Goal: Task Accomplishment & Management: Use online tool/utility

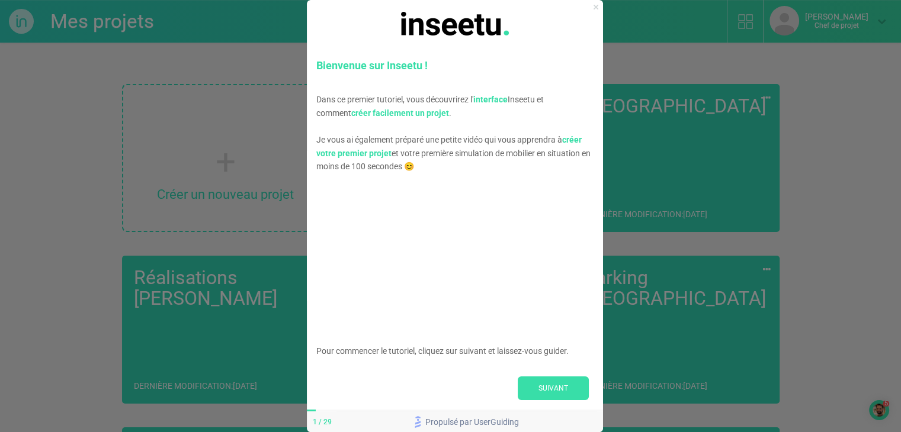
click at [593, 8] on icon "Fermer l'aperçu" at bounding box center [595, 7] width 5 height 5
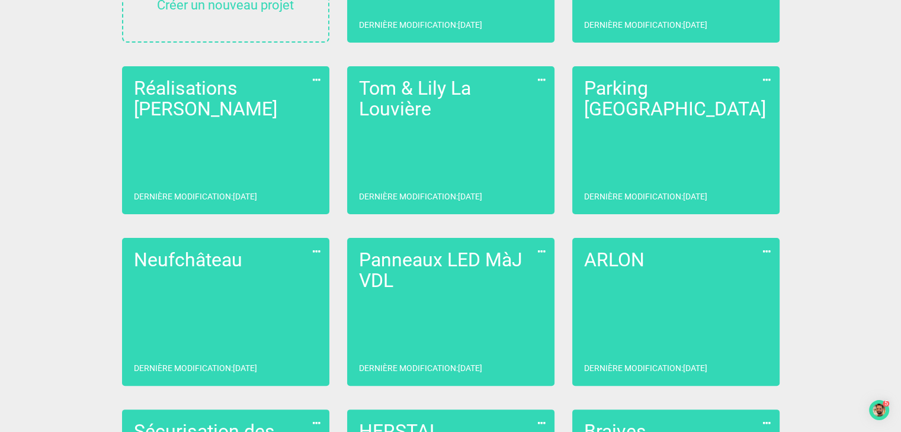
scroll to position [182, 0]
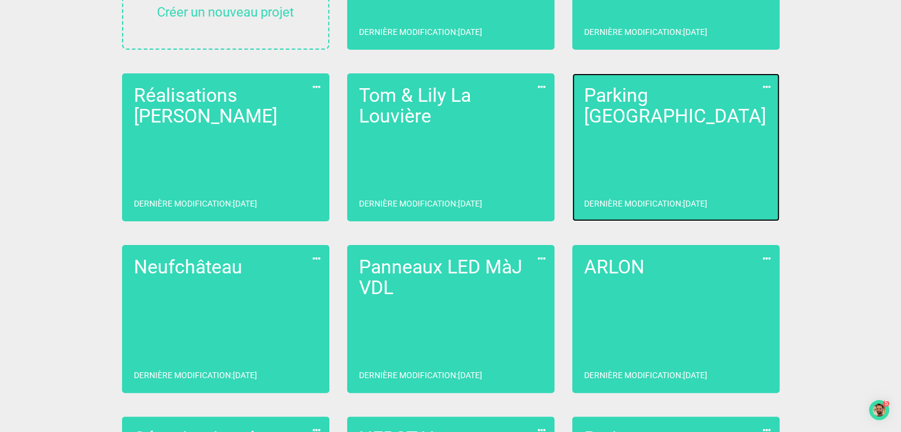
click at [720, 112] on link "Parking Liège Dernière modification : [DATE]" at bounding box center [675, 147] width 207 height 148
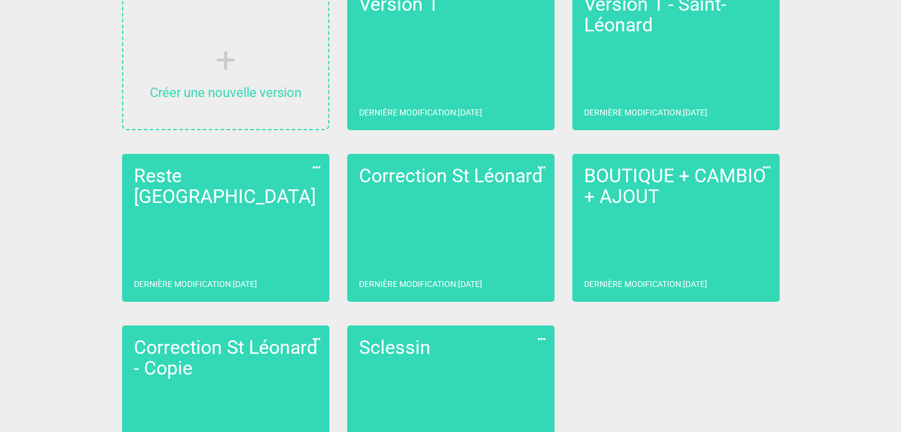
scroll to position [155, 0]
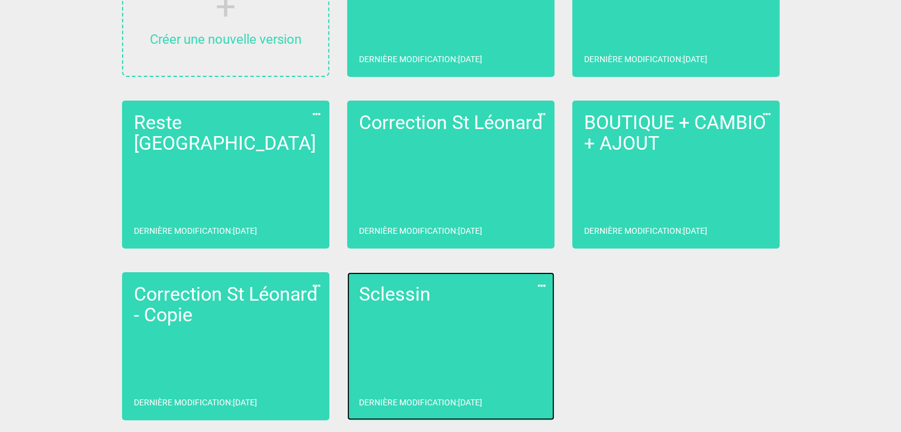
click at [466, 338] on link "Sclessin Dernière modification : [DATE]" at bounding box center [450, 346] width 207 height 148
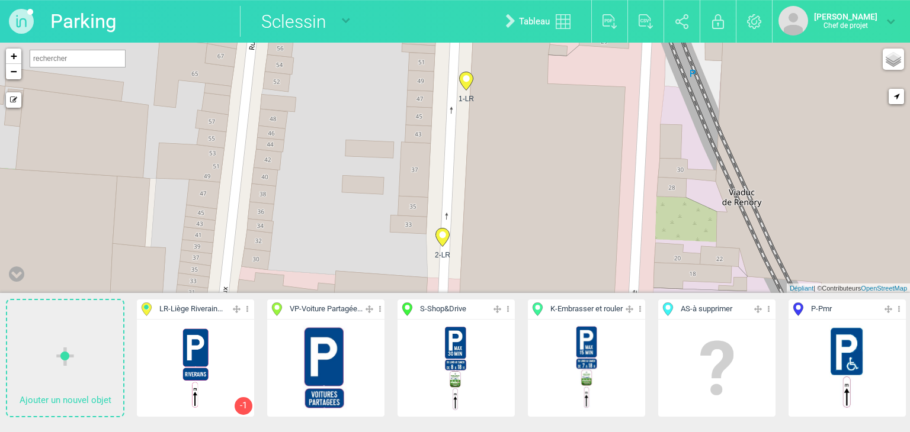
click at [199, 310] on font "Liège Riverain..." at bounding box center [197, 308] width 52 height 9
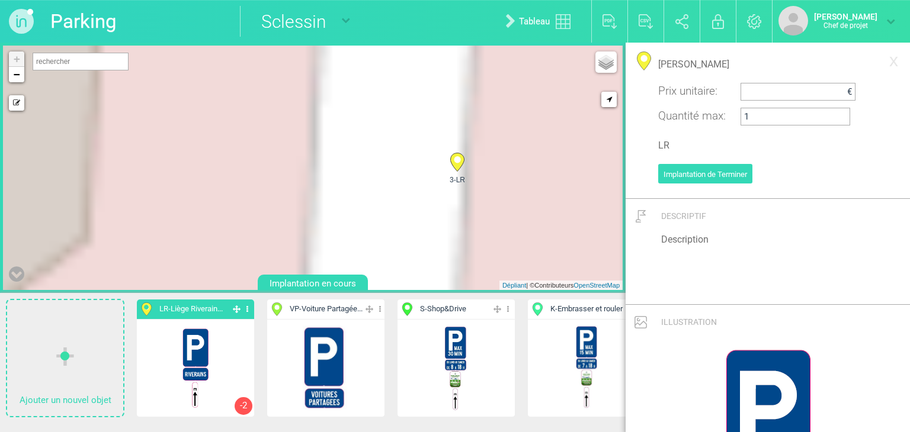
click at [460, 158] on icon at bounding box center [457, 162] width 14 height 18
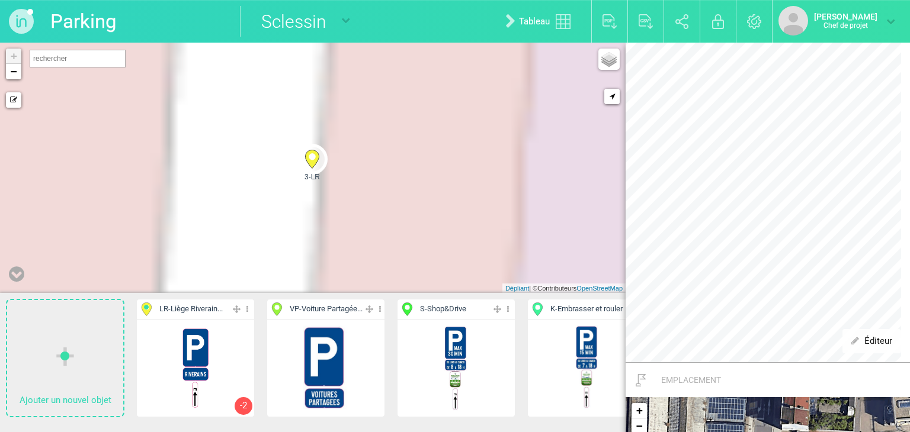
scroll to position [245, 0]
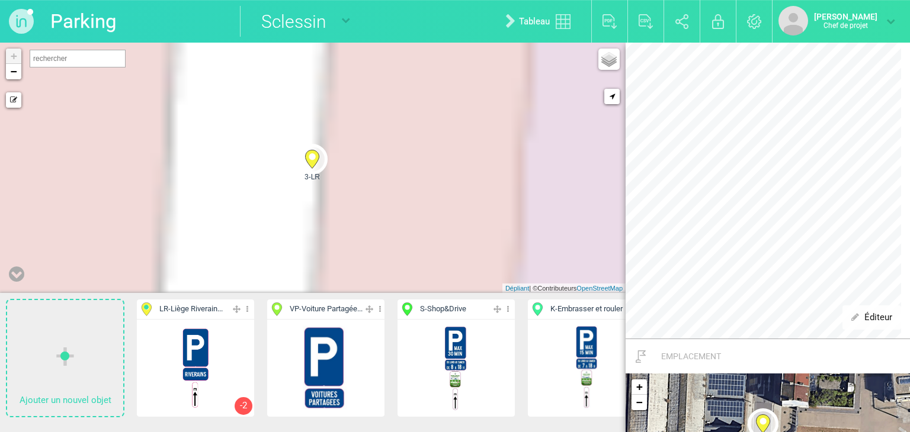
click at [211, 306] on font "Liège Riverain..." at bounding box center [197, 308] width 52 height 9
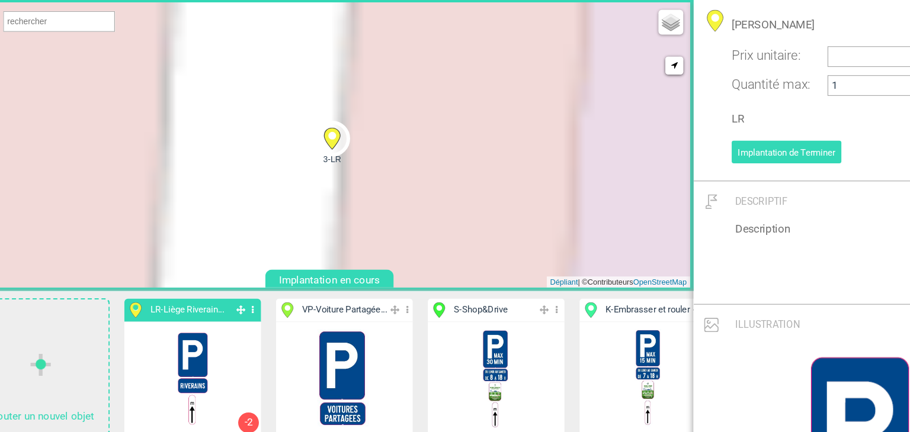
scroll to position [0, 0]
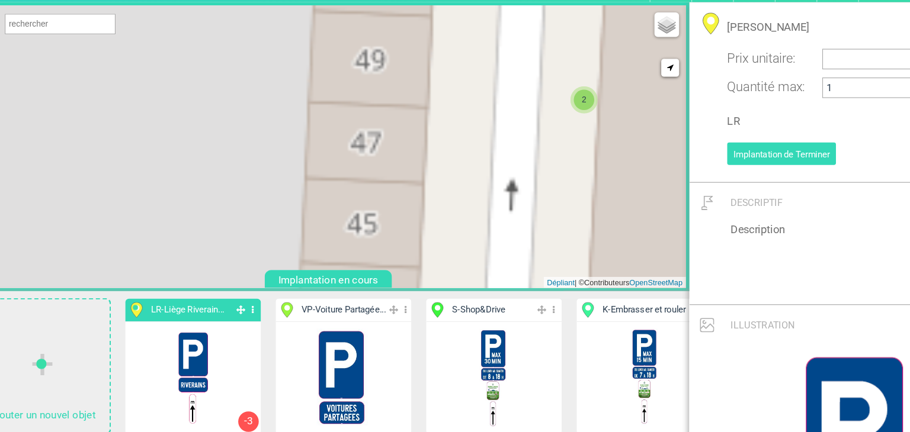
click at [453, 119] on div "2 + − Mode dessin Routes Google Maps Google Maps Terrain Google Maps Satellite …" at bounding box center [312, 168] width 619 height 245
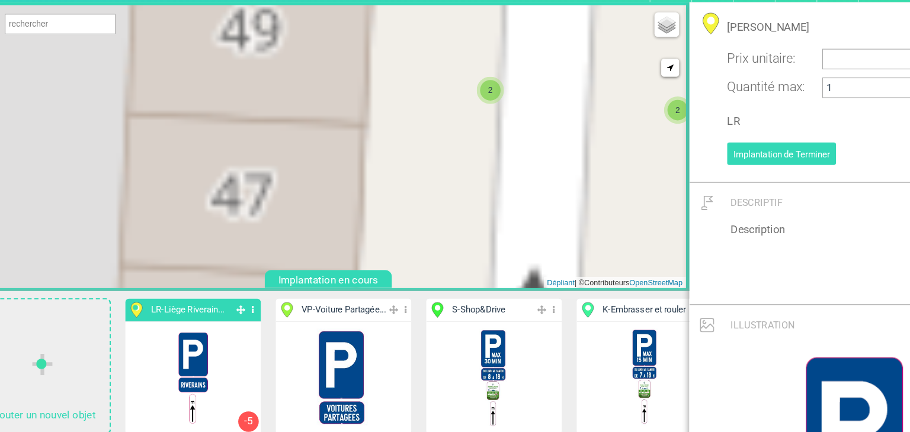
click at [611, 134] on span "2" at bounding box center [615, 136] width 18 height 18
click at [453, 117] on font "2" at bounding box center [453, 119] width 4 height 8
click at [426, 115] on icon at bounding box center [432, 116] width 14 height 18
type input "[STREET_ADDRESS]"
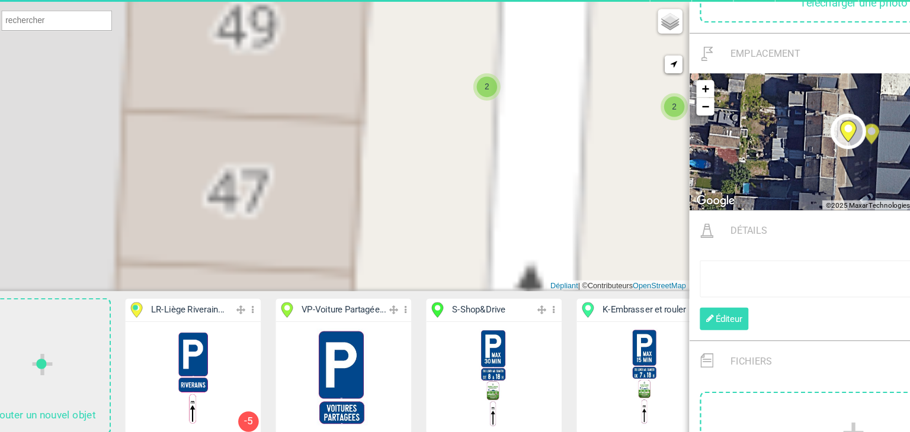
click at [455, 118] on span "2" at bounding box center [450, 116] width 18 height 18
click at [470, 109] on circle at bounding box center [470, 110] width 7 height 7
click at [200, 312] on font "Liège Riverain..." at bounding box center [197, 308] width 52 height 9
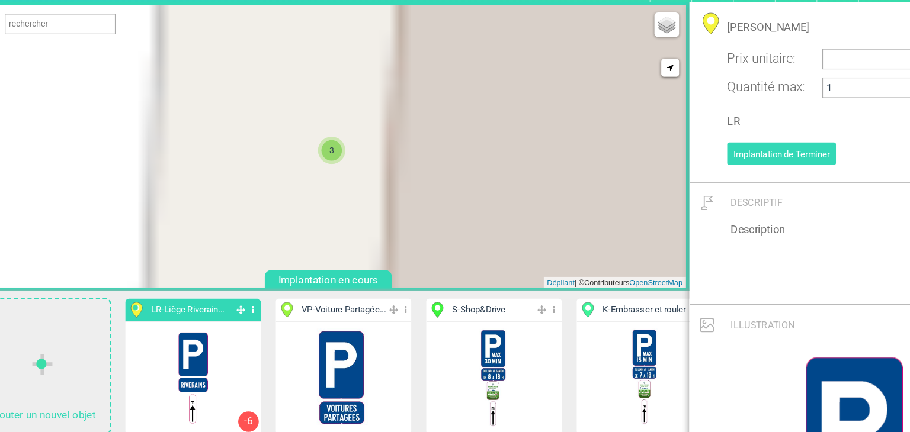
click at [609, 300] on p "K - Embrasser et rouler" at bounding box center [586, 310] width 117 height 20
click at [316, 175] on span "3" at bounding box center [316, 171] width 18 height 18
click at [314, 181] on div "4" at bounding box center [316, 171] width 24 height 24
click at [335, 174] on icon at bounding box center [336, 168] width 14 height 18
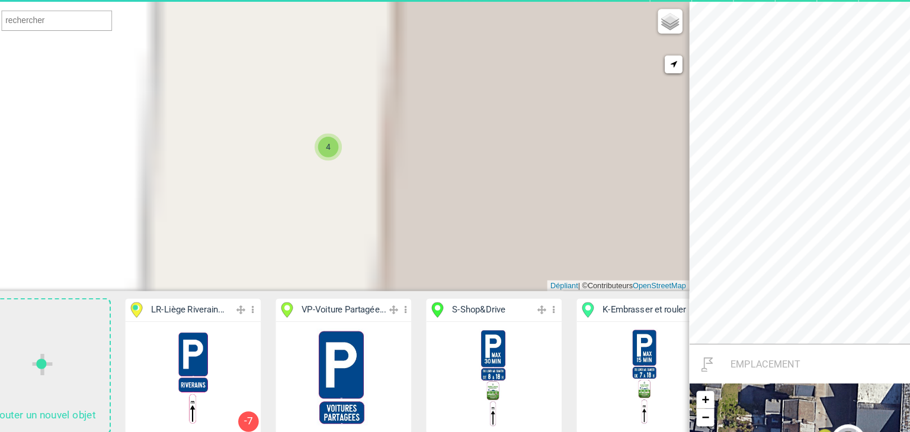
click at [313, 174] on span "4" at bounding box center [313, 168] width 18 height 18
click at [314, 185] on circle at bounding box center [312, 183] width 7 height 7
click at [307, 163] on span "4" at bounding box center [313, 168] width 18 height 18
click at [314, 137] on icon at bounding box center [312, 145] width 14 height 18
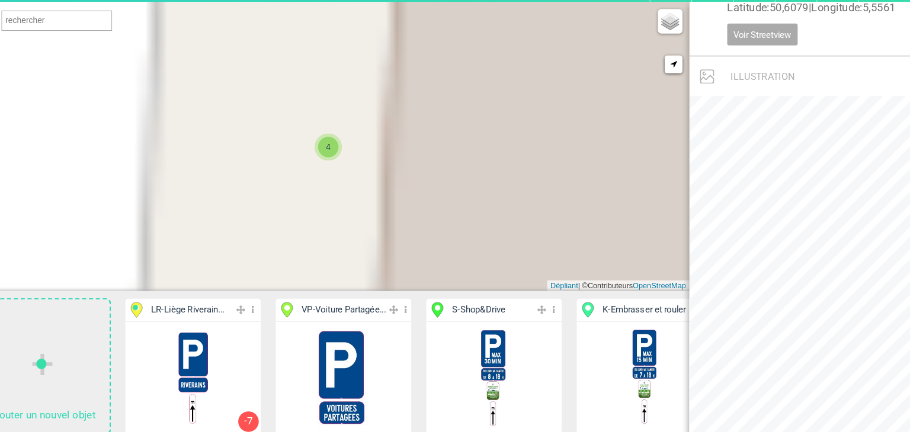
scroll to position [39, 0]
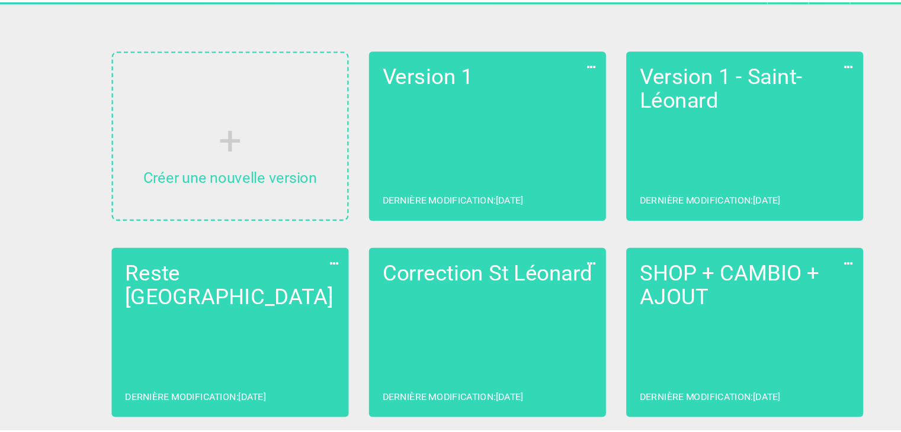
scroll to position [155, 0]
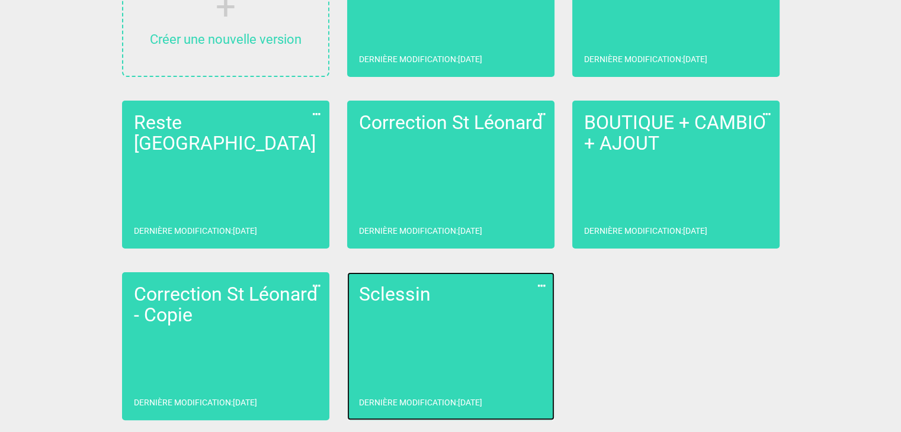
click at [473, 368] on link "Sclessin Dernière modification : [DATE]" at bounding box center [450, 346] width 207 height 148
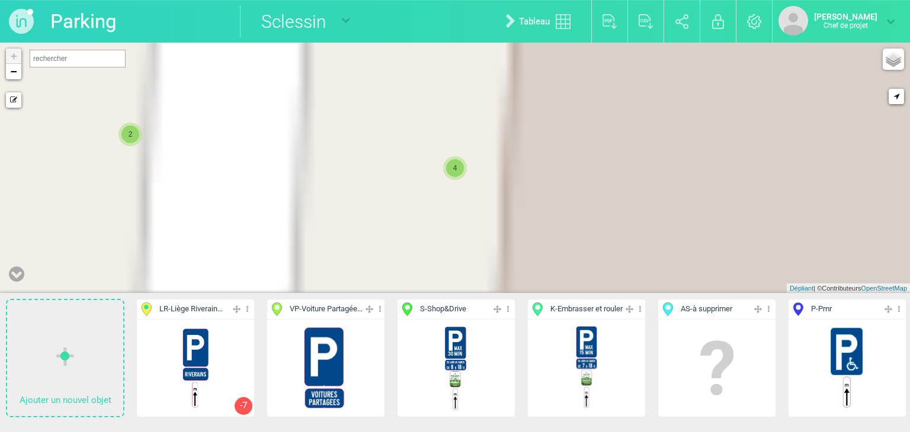
click at [176, 310] on font "Liège Riverain..." at bounding box center [197, 308] width 52 height 9
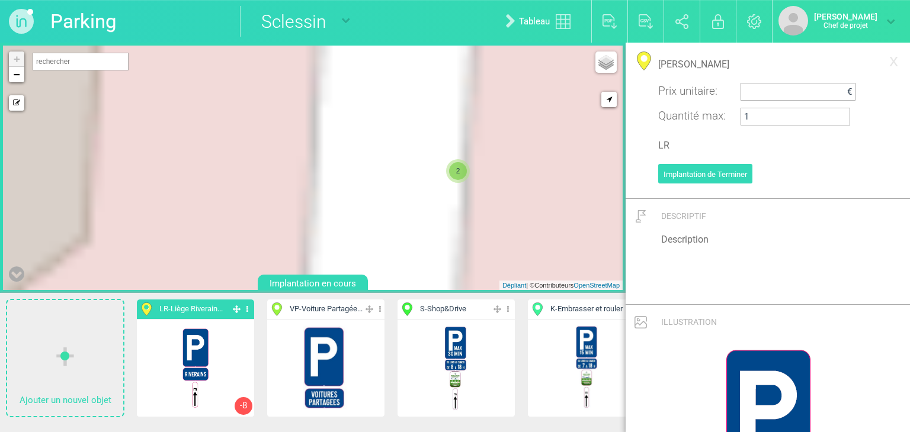
click at [460, 167] on span "2" at bounding box center [458, 171] width 18 height 18
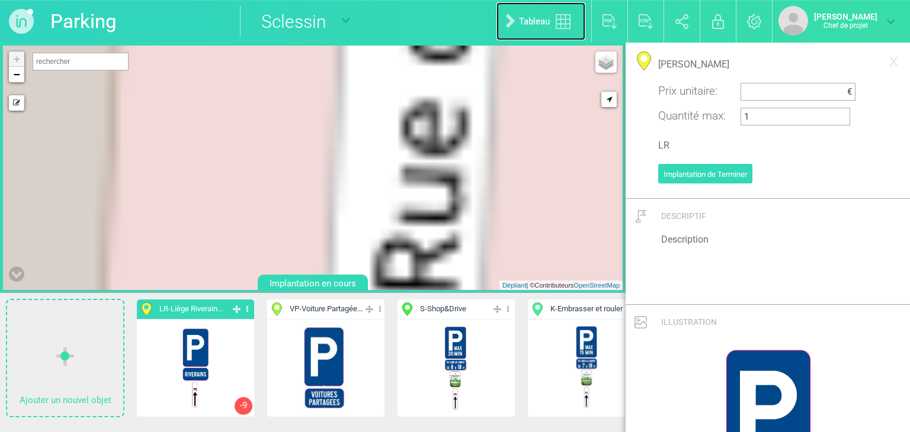
click at [555, 22] on img at bounding box center [562, 21] width 15 height 15
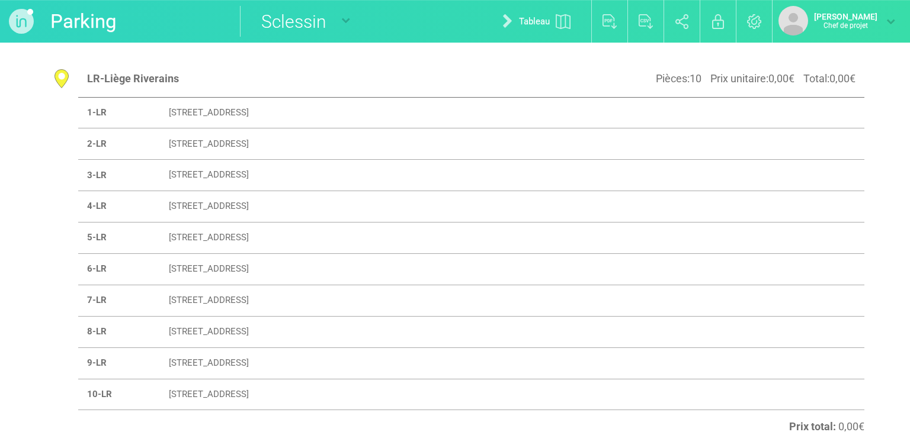
click at [230, 118] on td "[STREET_ADDRESS]" at bounding box center [467, 112] width 615 height 31
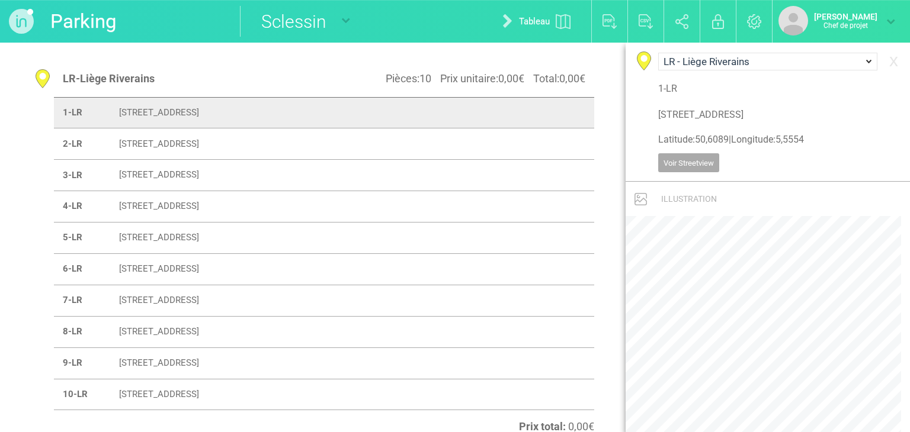
click at [199, 139] on font "[STREET_ADDRESS]" at bounding box center [159, 144] width 80 height 11
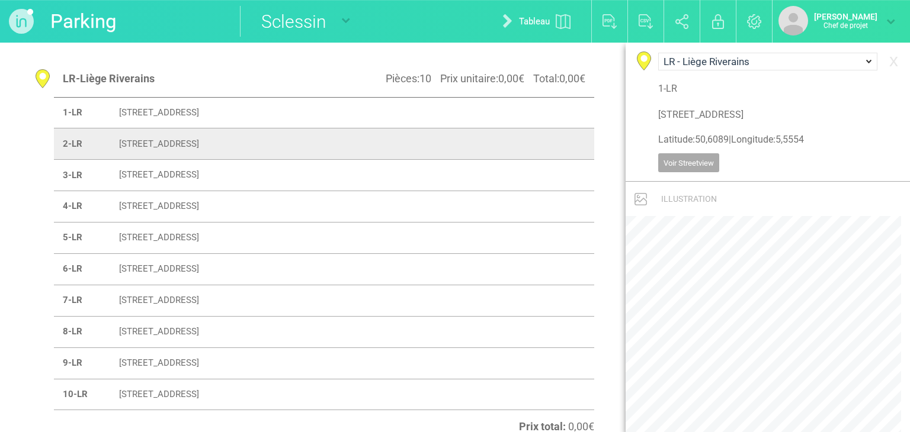
click at [199, 173] on font "[STREET_ADDRESS]" at bounding box center [159, 175] width 80 height 11
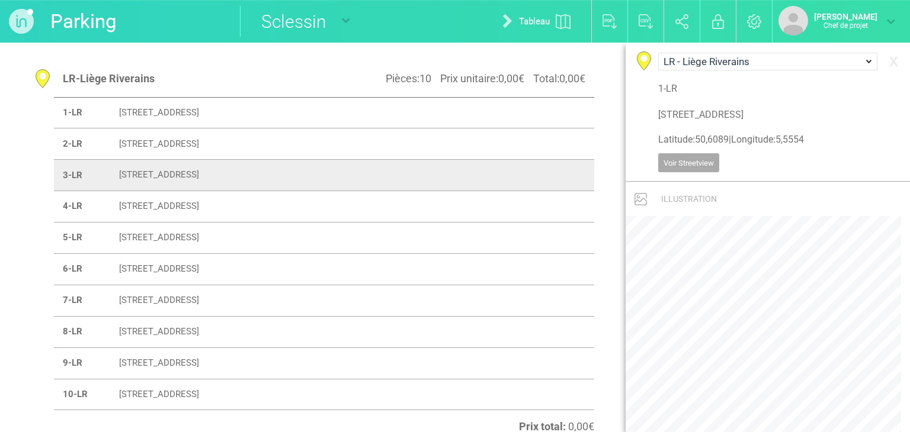
click at [199, 204] on font "[STREET_ADDRESS]" at bounding box center [159, 206] width 80 height 11
type input "[STREET_ADDRESS]"
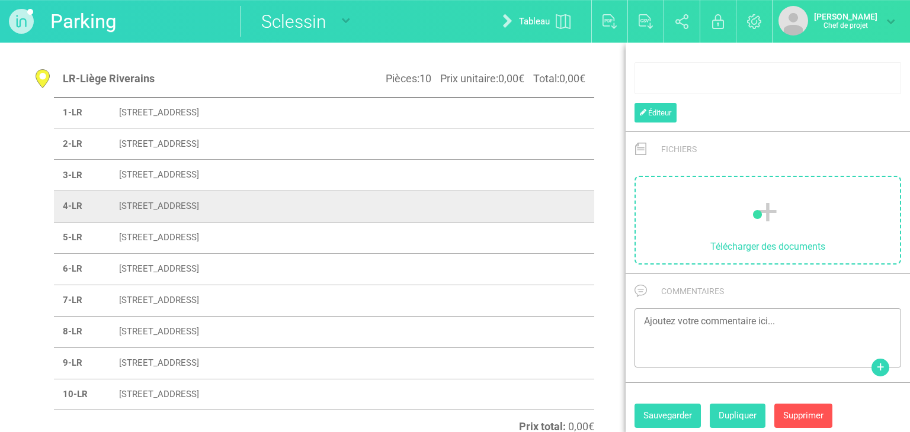
scroll to position [722, 0]
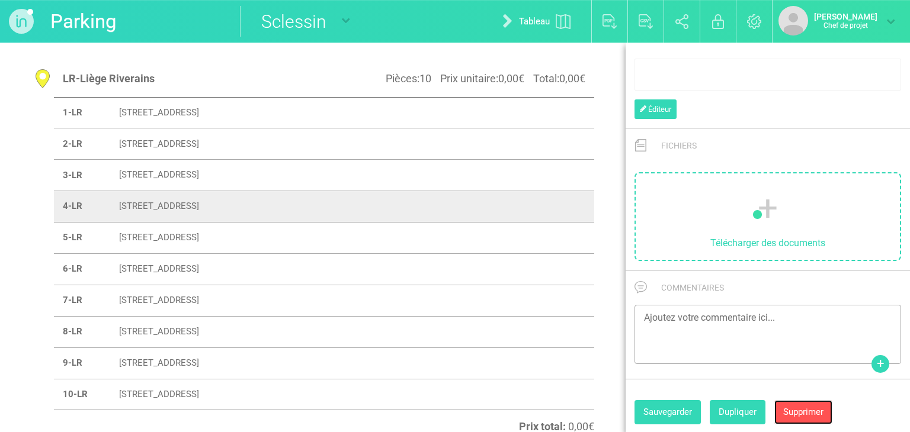
click at [822, 407] on font "Supprimer" at bounding box center [803, 412] width 40 height 11
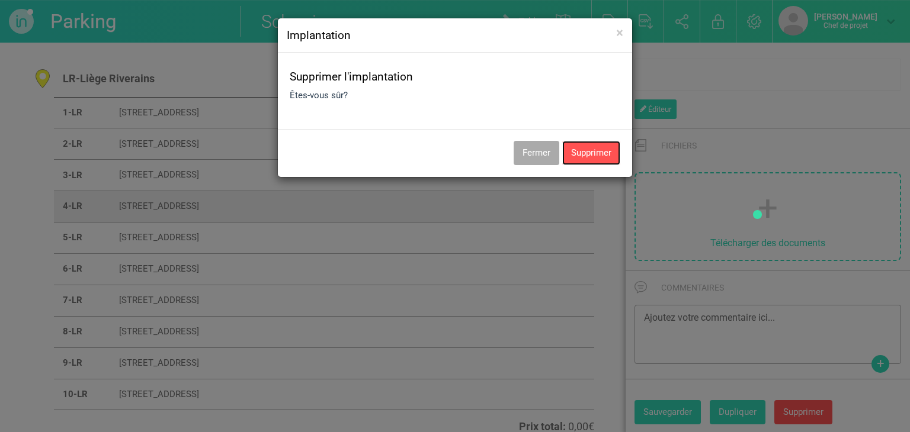
click at [598, 157] on button "Supprimer" at bounding box center [591, 153] width 58 height 24
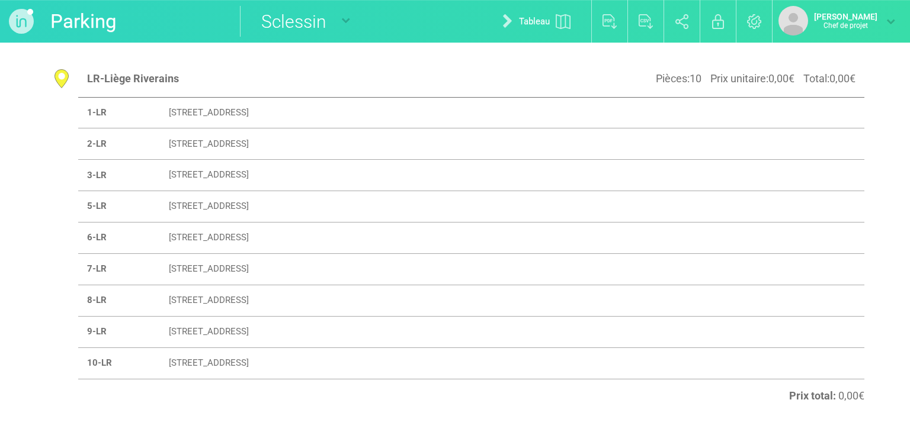
click at [249, 179] on font "[STREET_ADDRESS]" at bounding box center [209, 175] width 80 height 11
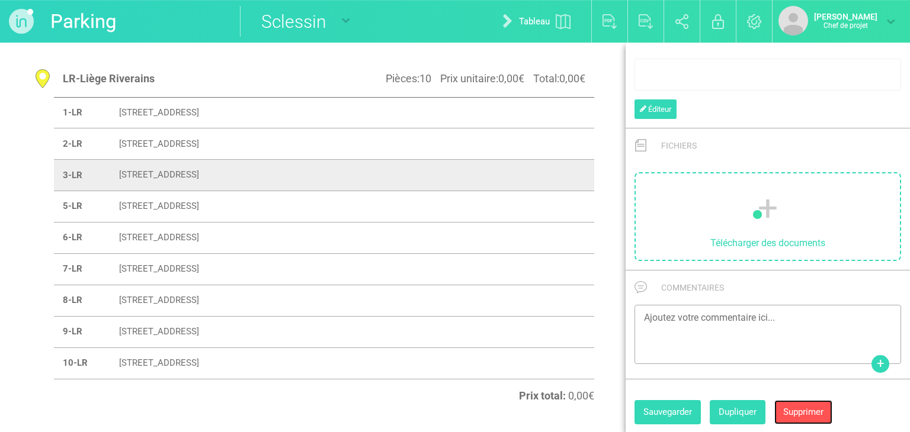
click at [812, 401] on button "Supprimer" at bounding box center [803, 412] width 58 height 25
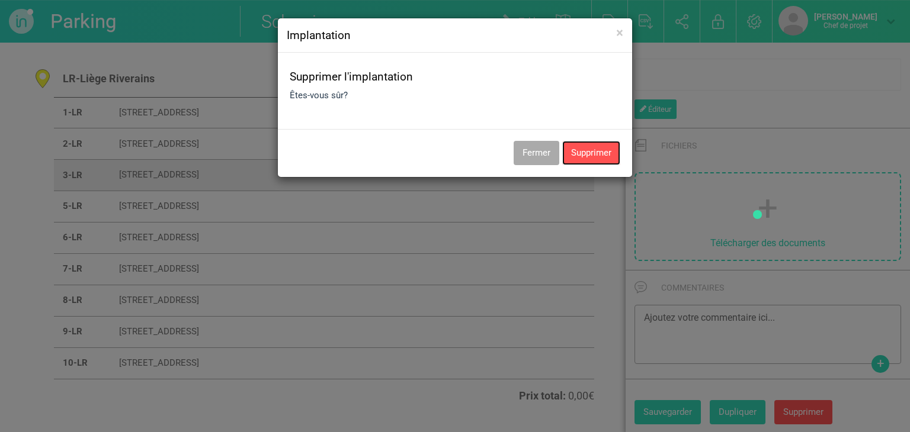
click at [606, 159] on button "Supprimer" at bounding box center [591, 153] width 58 height 24
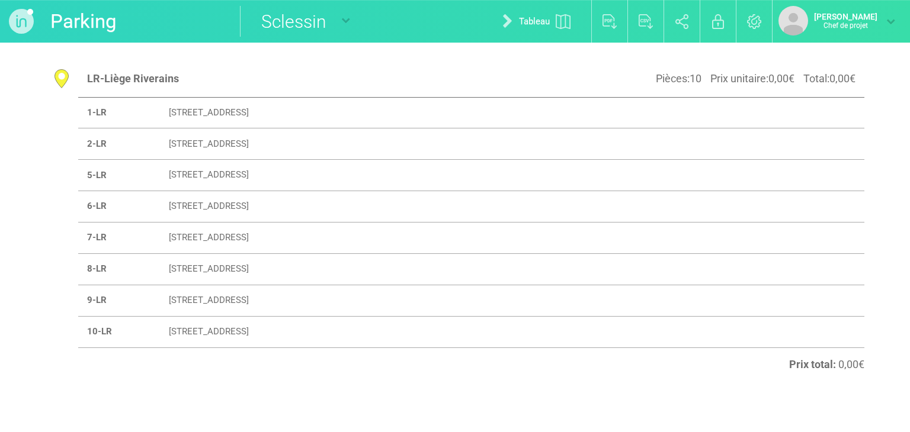
click at [249, 174] on font "[STREET_ADDRESS]" at bounding box center [209, 175] width 80 height 11
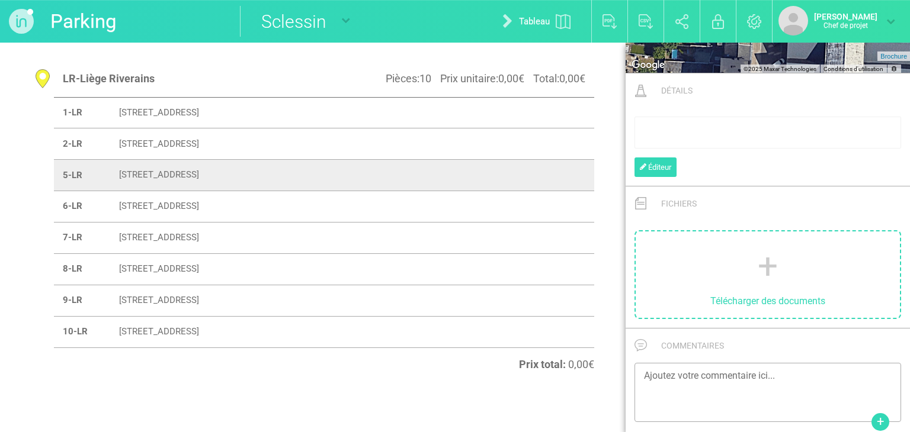
scroll to position [452, 0]
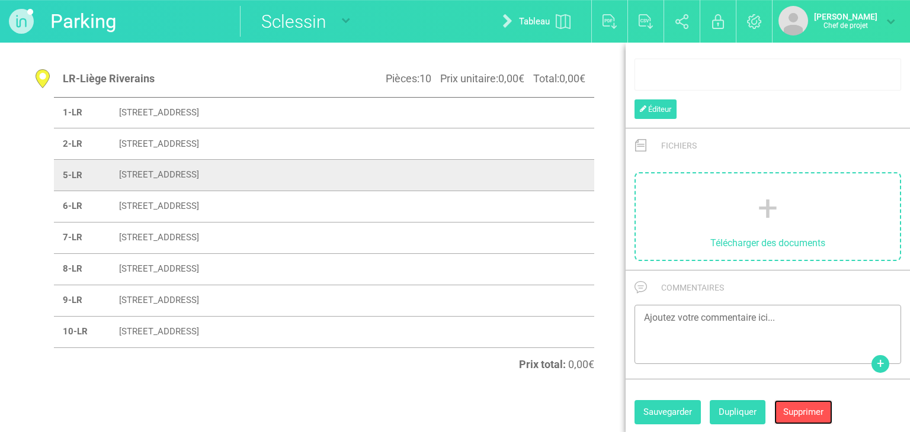
click at [810, 412] on font "Supprimer" at bounding box center [803, 412] width 40 height 11
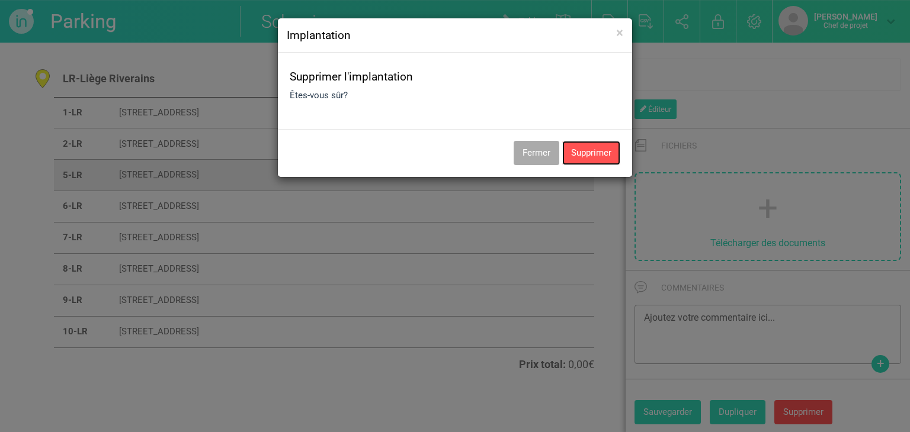
click at [590, 151] on button "Supprimer" at bounding box center [591, 153] width 58 height 24
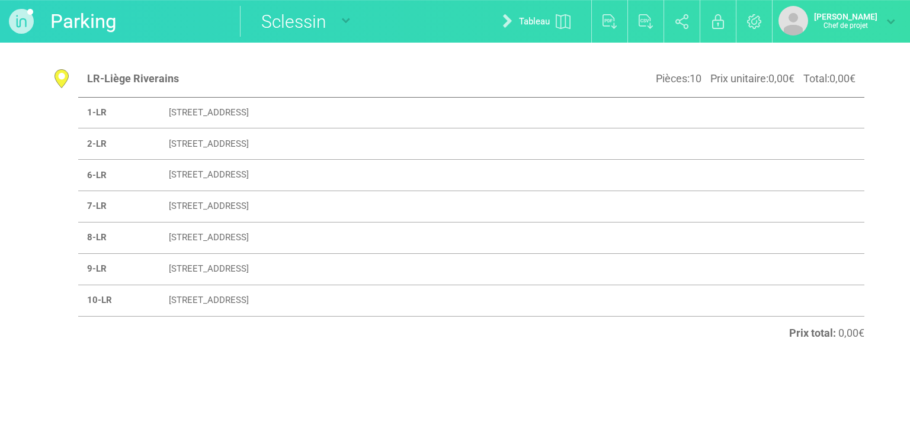
click at [234, 173] on font "[STREET_ADDRESS]" at bounding box center [209, 175] width 80 height 11
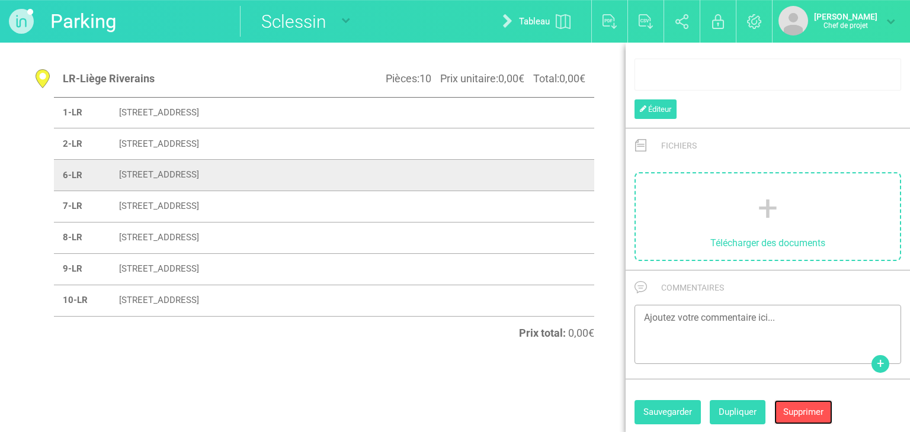
click at [826, 413] on button "Supprimer" at bounding box center [803, 412] width 58 height 25
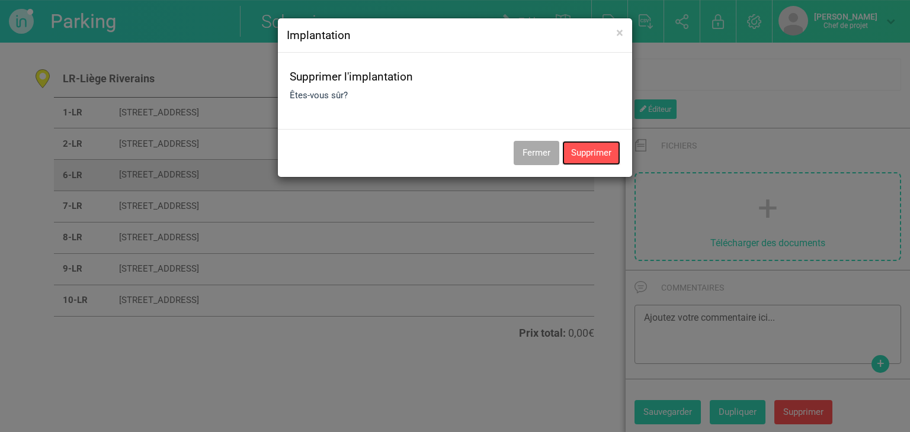
click at [582, 149] on button "Supprimer" at bounding box center [591, 153] width 58 height 24
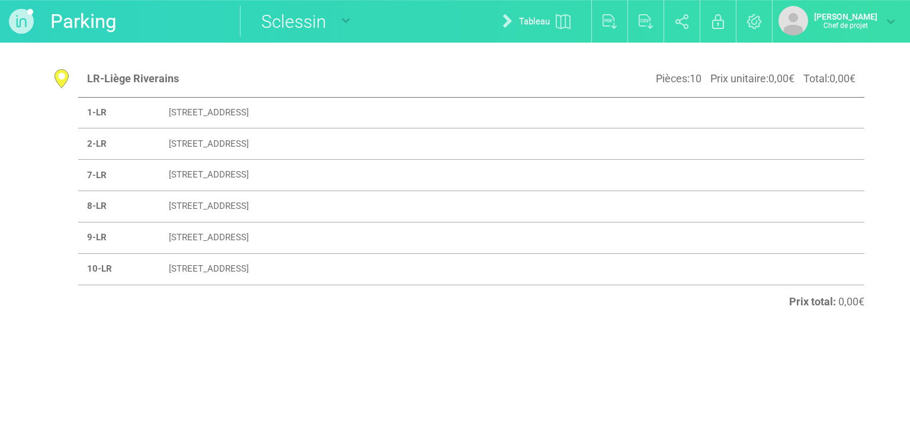
click at [200, 178] on font "[STREET_ADDRESS]" at bounding box center [209, 175] width 80 height 11
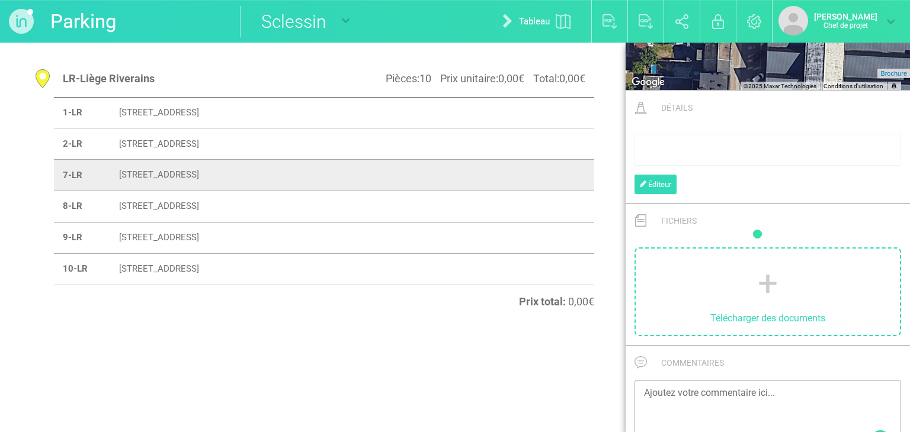
scroll to position [722, 0]
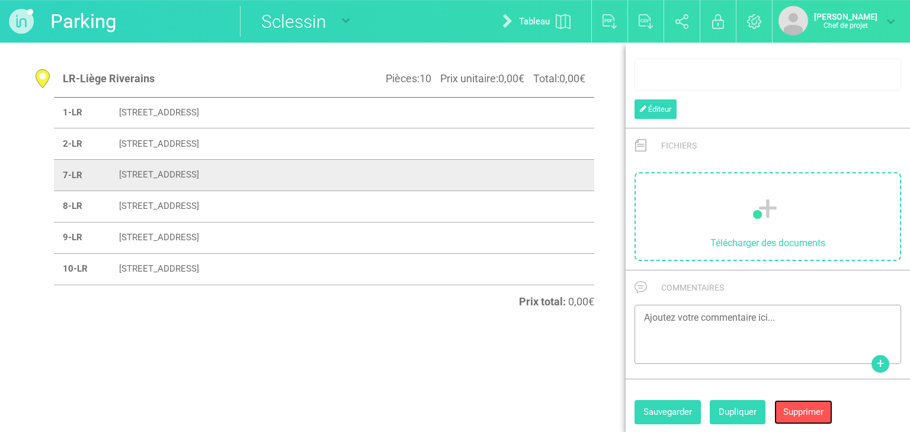
click at [817, 407] on font "Supprimer" at bounding box center [803, 412] width 40 height 11
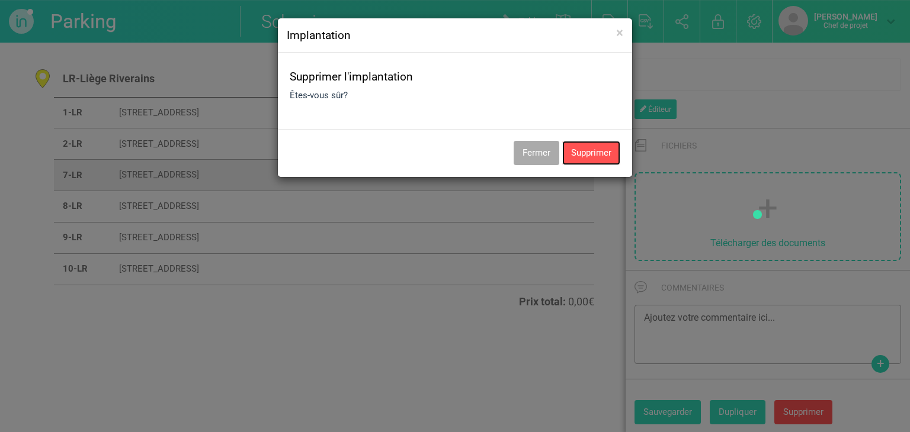
click at [571, 147] on button "Supprimer" at bounding box center [591, 153] width 58 height 24
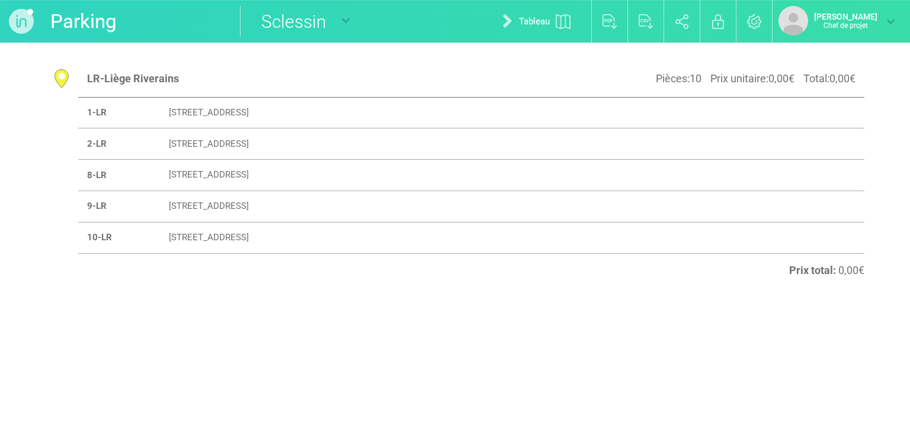
click at [223, 174] on font "[STREET_ADDRESS]" at bounding box center [209, 175] width 80 height 11
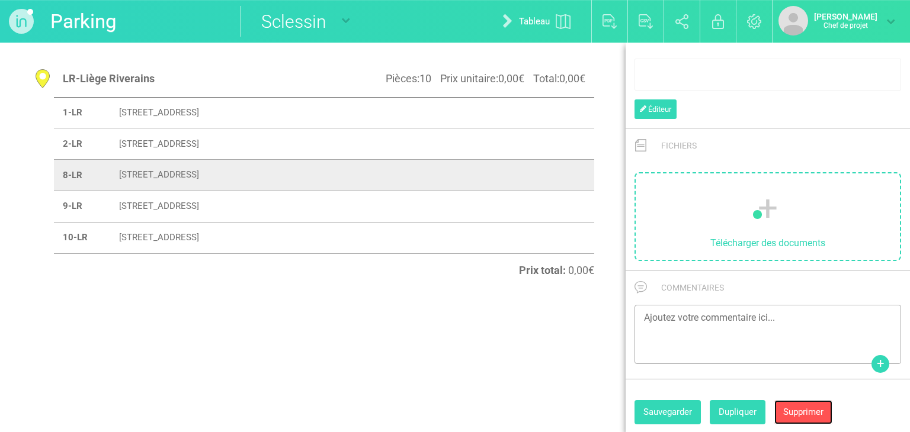
click at [814, 412] on font "Supprimer" at bounding box center [803, 412] width 40 height 11
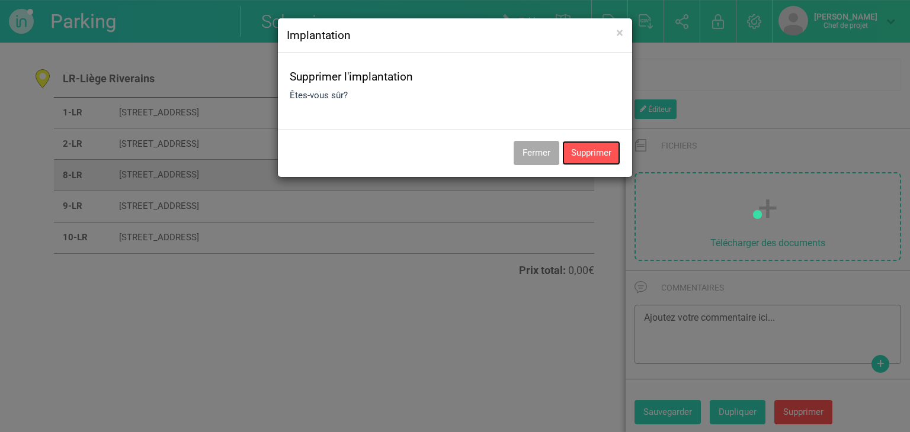
click at [591, 158] on button "Supprimer" at bounding box center [591, 153] width 58 height 24
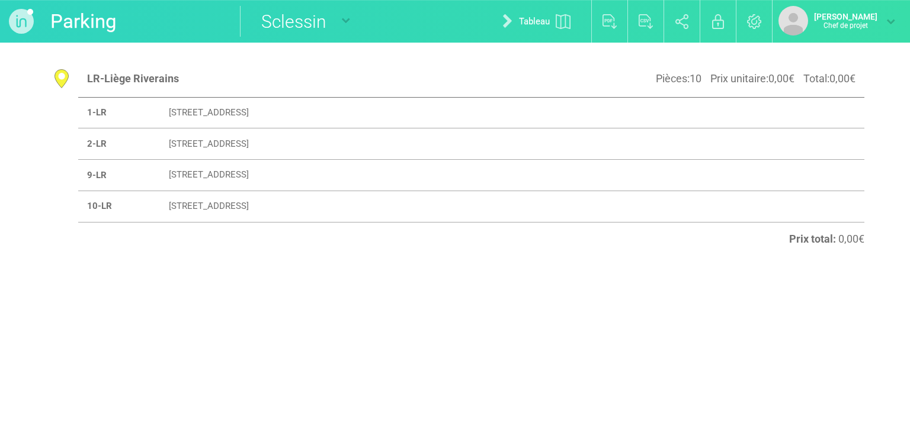
click at [207, 174] on font "[STREET_ADDRESS]" at bounding box center [209, 175] width 80 height 11
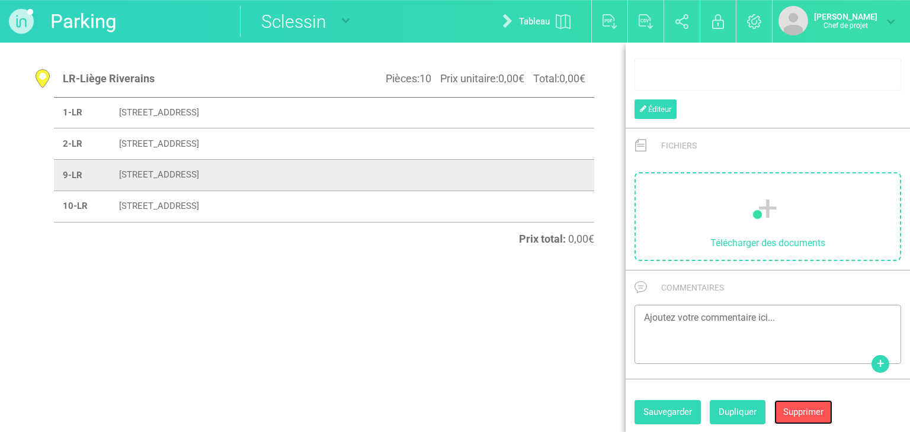
click at [817, 411] on font "Supprimer" at bounding box center [803, 412] width 40 height 11
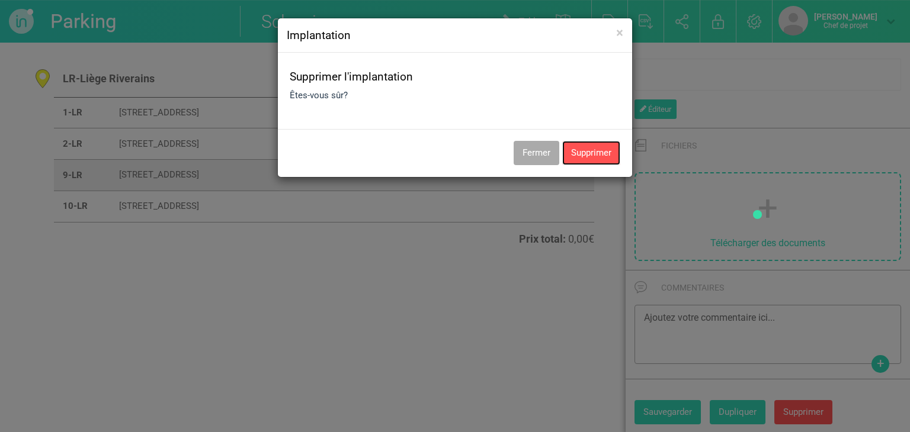
click at [596, 158] on button "Supprimer" at bounding box center [591, 153] width 58 height 24
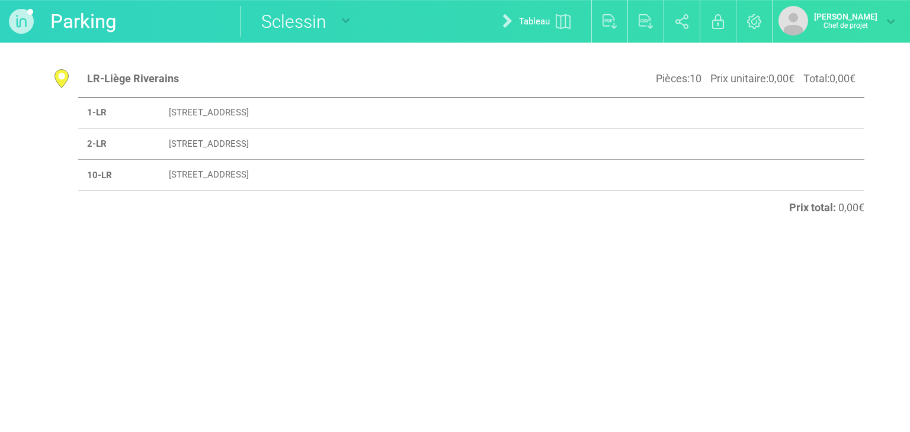
click at [227, 176] on font "[STREET_ADDRESS]" at bounding box center [209, 175] width 80 height 11
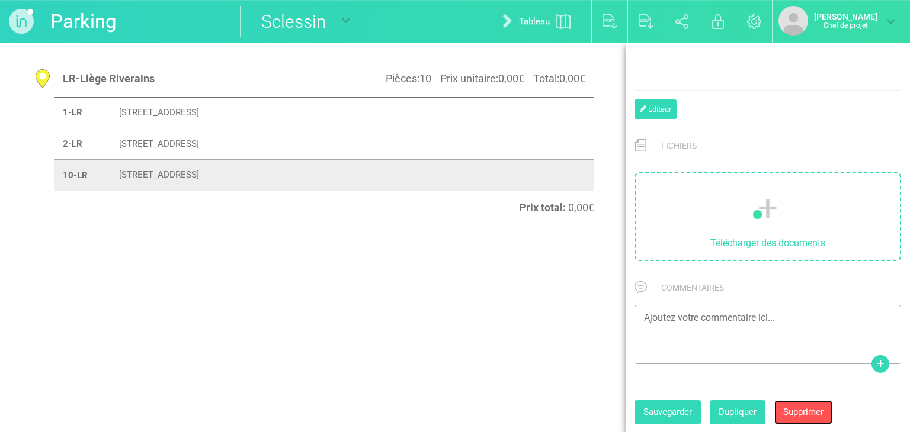
click at [820, 411] on font "Supprimer" at bounding box center [803, 412] width 40 height 11
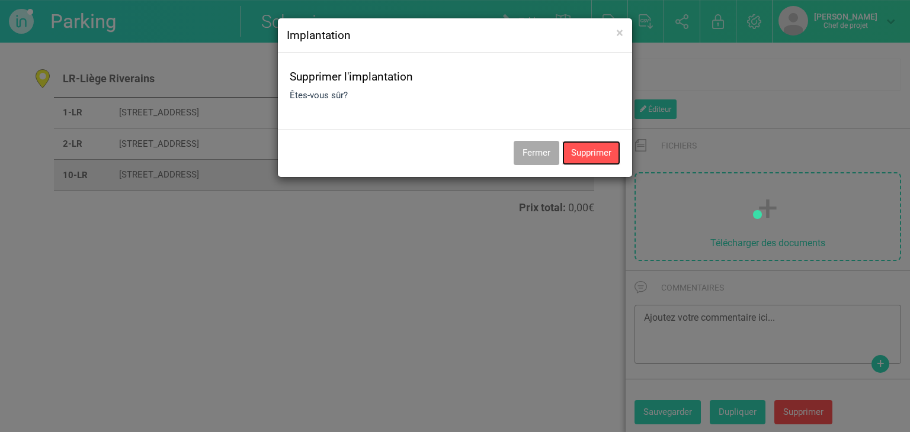
click at [589, 145] on button "Supprimer" at bounding box center [591, 153] width 58 height 24
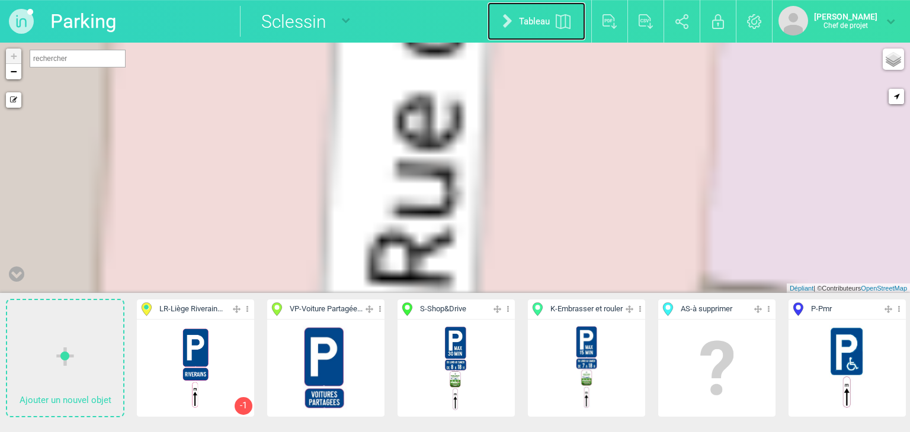
click at [526, 18] on font "Tableau" at bounding box center [534, 21] width 31 height 11
click at [555, 15] on img at bounding box center [562, 21] width 15 height 15
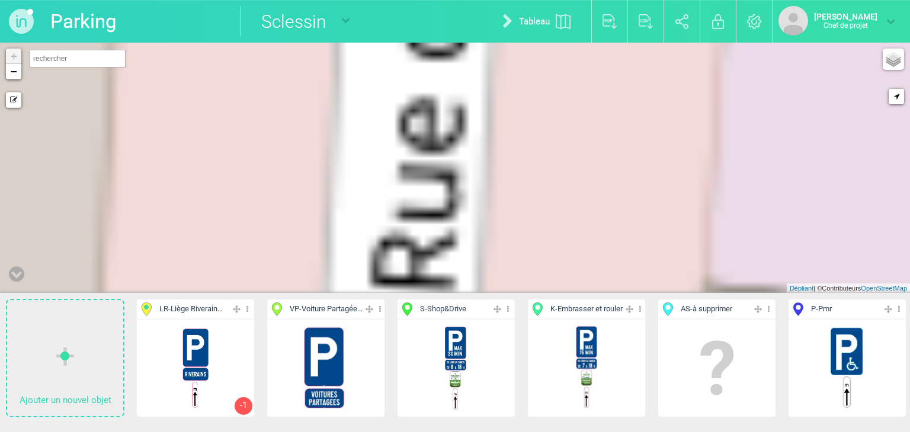
click at [192, 314] on span "LR - Liège Riverain..." at bounding box center [190, 309] width 63 height 11
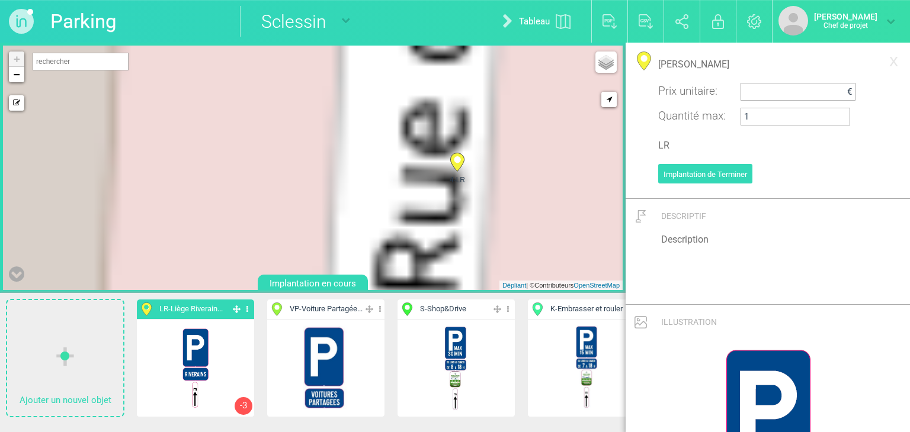
click at [291, 170] on div "4-LR + − Mode dessin Routes Google Maps Google Maps Terrain Google Maps Satelli…" at bounding box center [312, 168] width 619 height 245
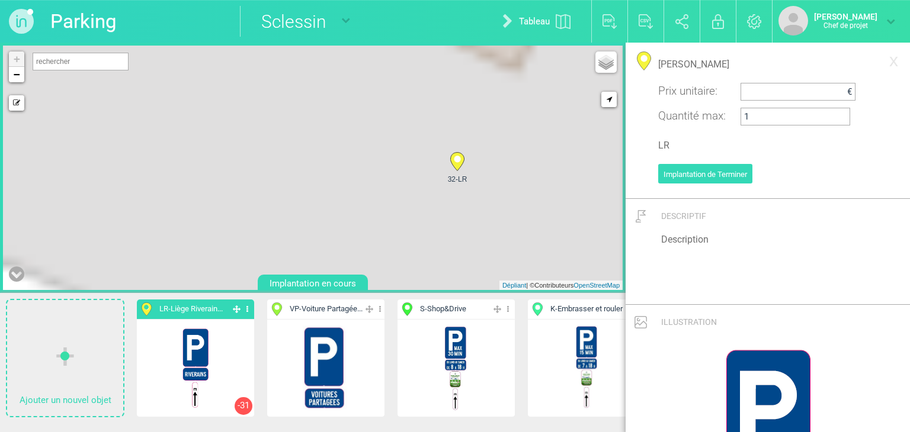
click at [358, 131] on div "32-LR + − Mode dessin Routes Google Maps Google Maps Terrain Google Maps Satell…" at bounding box center [312, 168] width 619 height 245
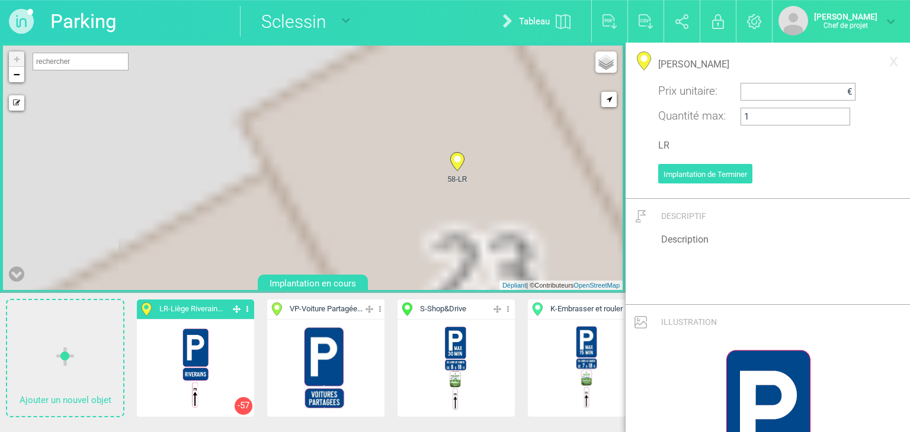
click at [552, 417] on div "K - Embrasser et rouler Éditeur Cacher Aff. uniquement Dupliquer Supprimer" at bounding box center [586, 358] width 118 height 118
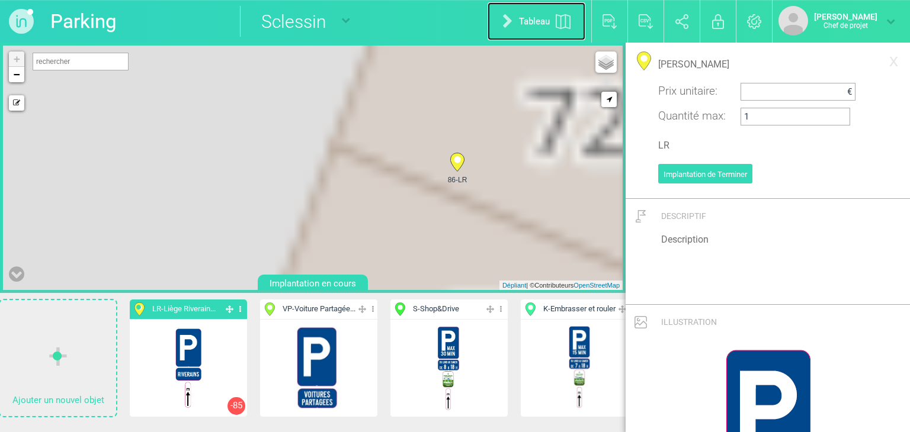
click at [555, 24] on img at bounding box center [562, 21] width 15 height 15
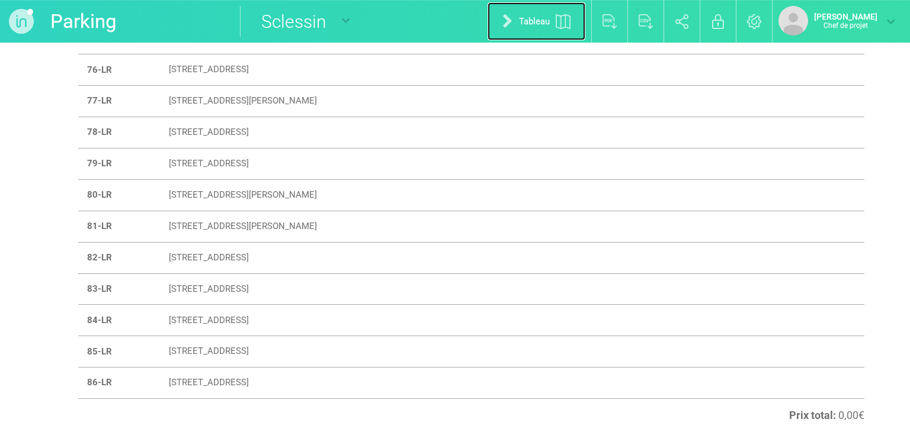
scroll to position [2398, 0]
